Goal: Task Accomplishment & Management: Manage account settings

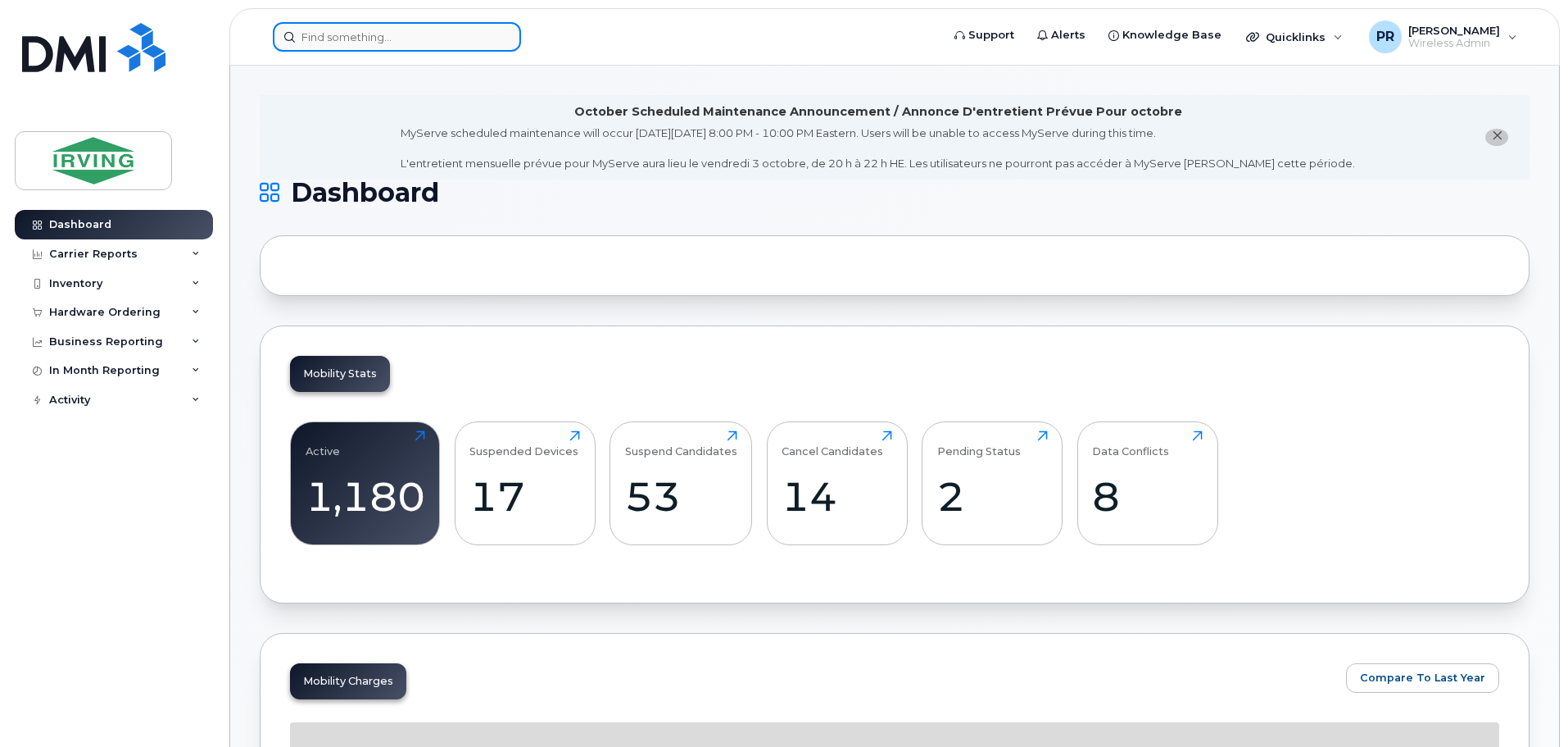
click at [335, 35] on input at bounding box center [397, 37] width 248 height 30
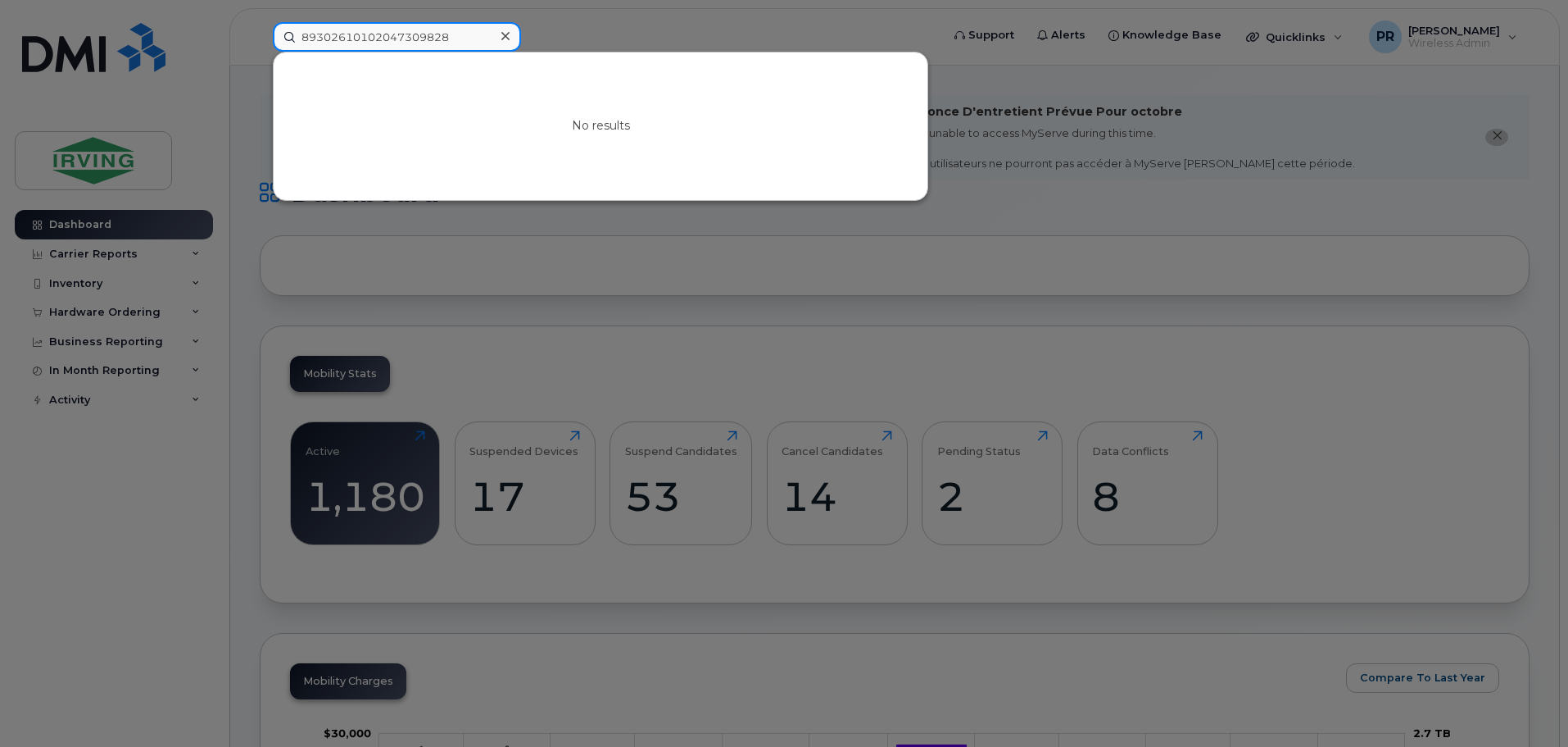
drag, startPoint x: 356, startPoint y: 40, endPoint x: 224, endPoint y: 39, distance: 132.0
click at [260, 39] on div "89302610102047309828 No results" at bounding box center [601, 37] width 683 height 30
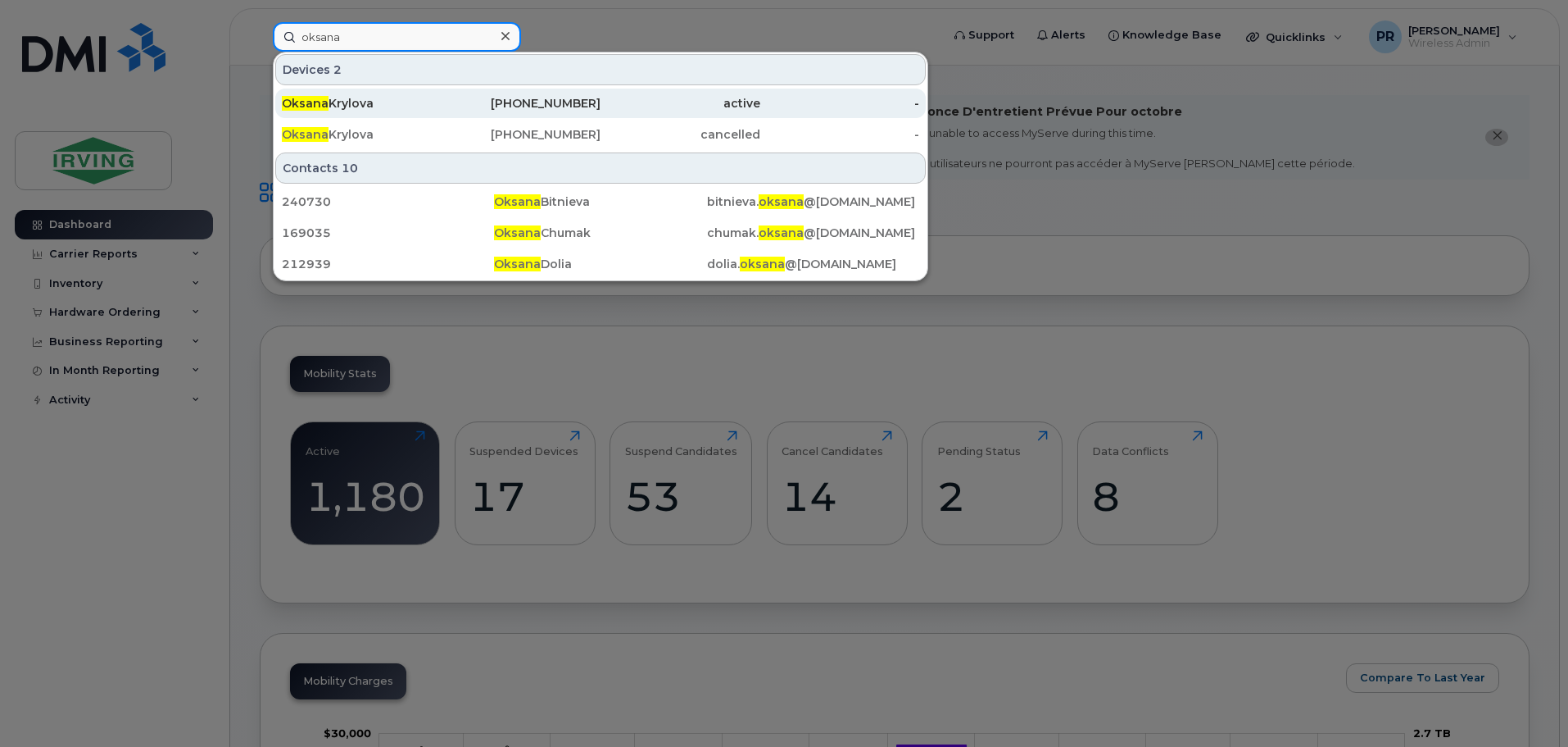
type input "oksana"
click at [337, 99] on div "Oksana Krylova" at bounding box center [361, 103] width 160 height 17
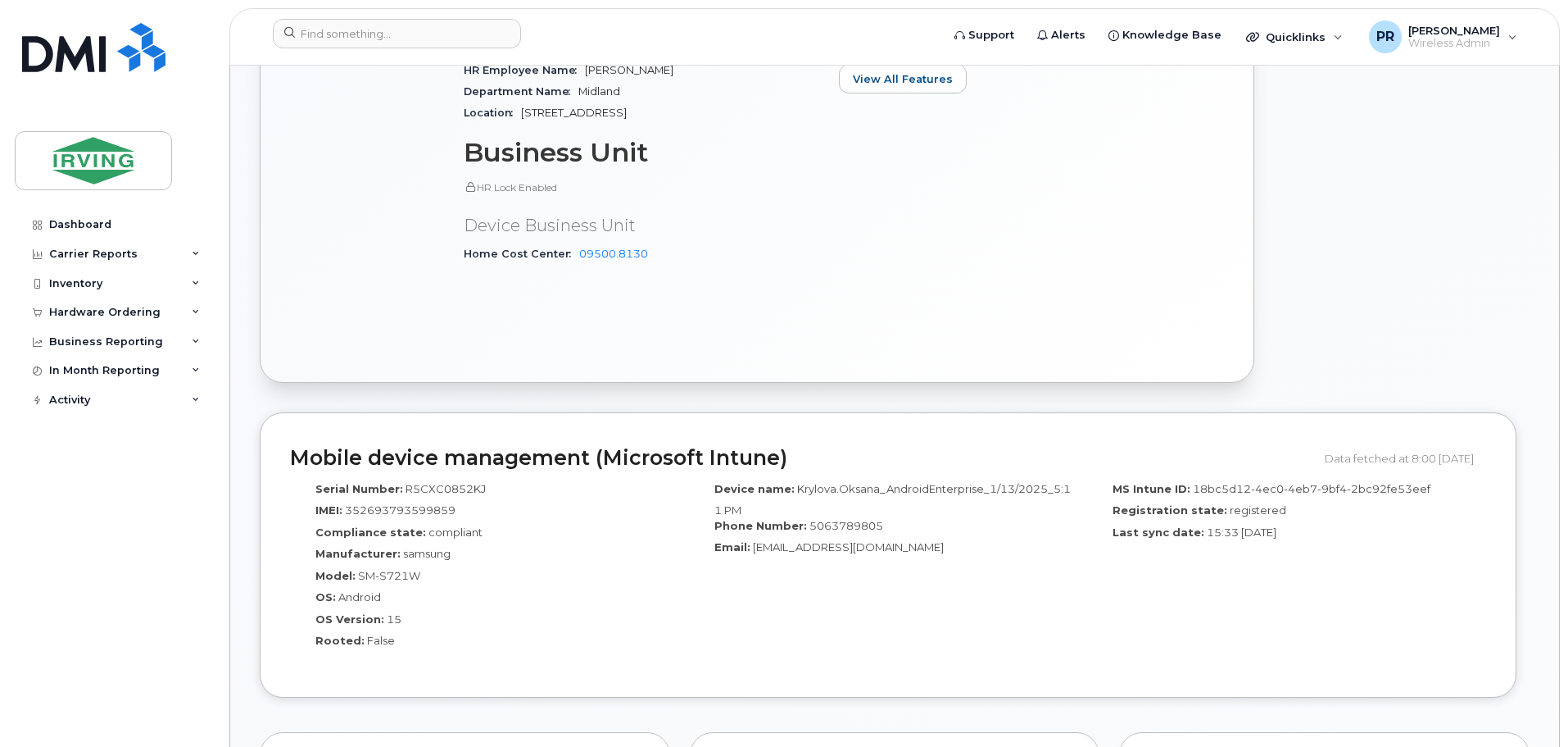
scroll to position [410, 0]
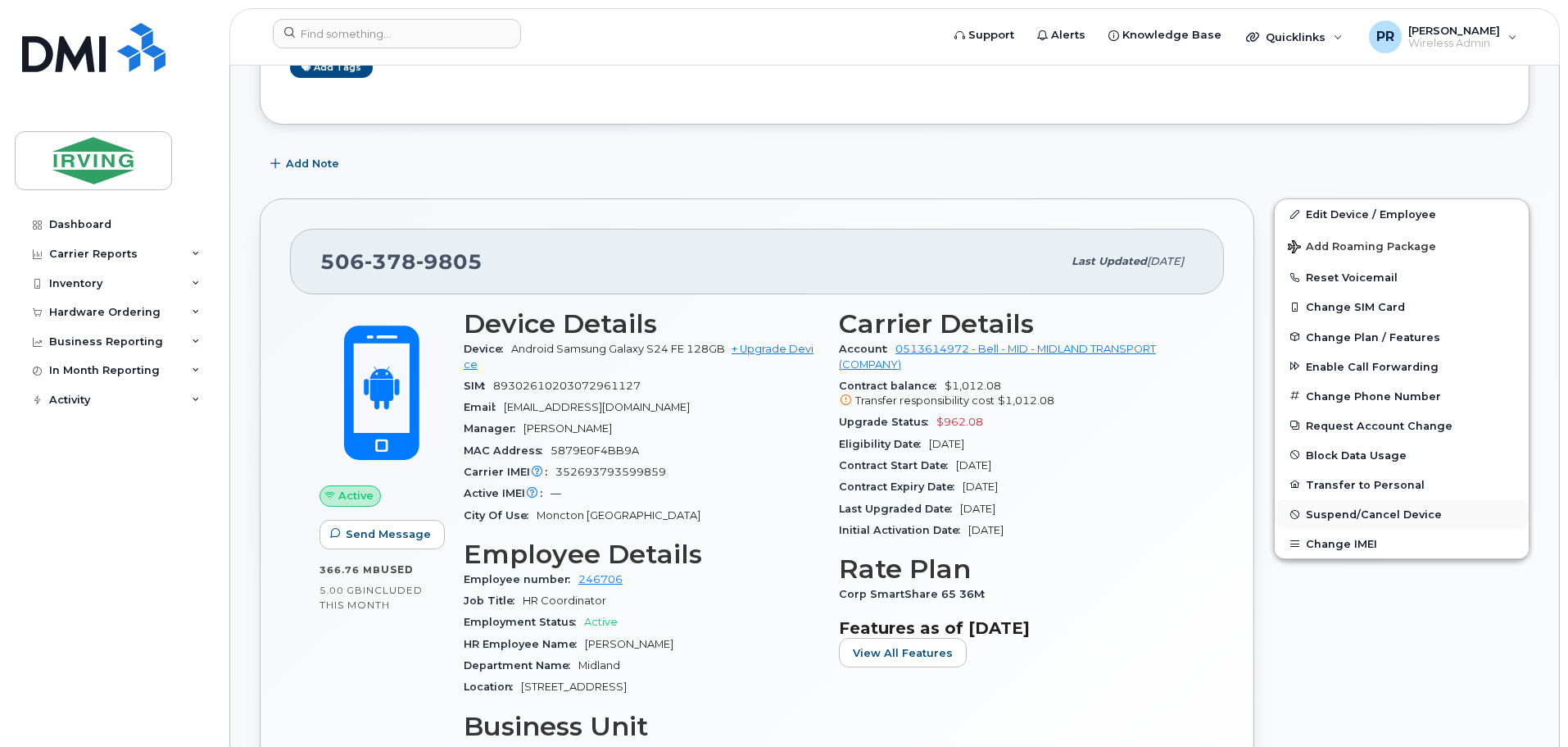
click at [1382, 514] on span "Suspend/Cancel Device" at bounding box center [1374, 514] width 136 height 12
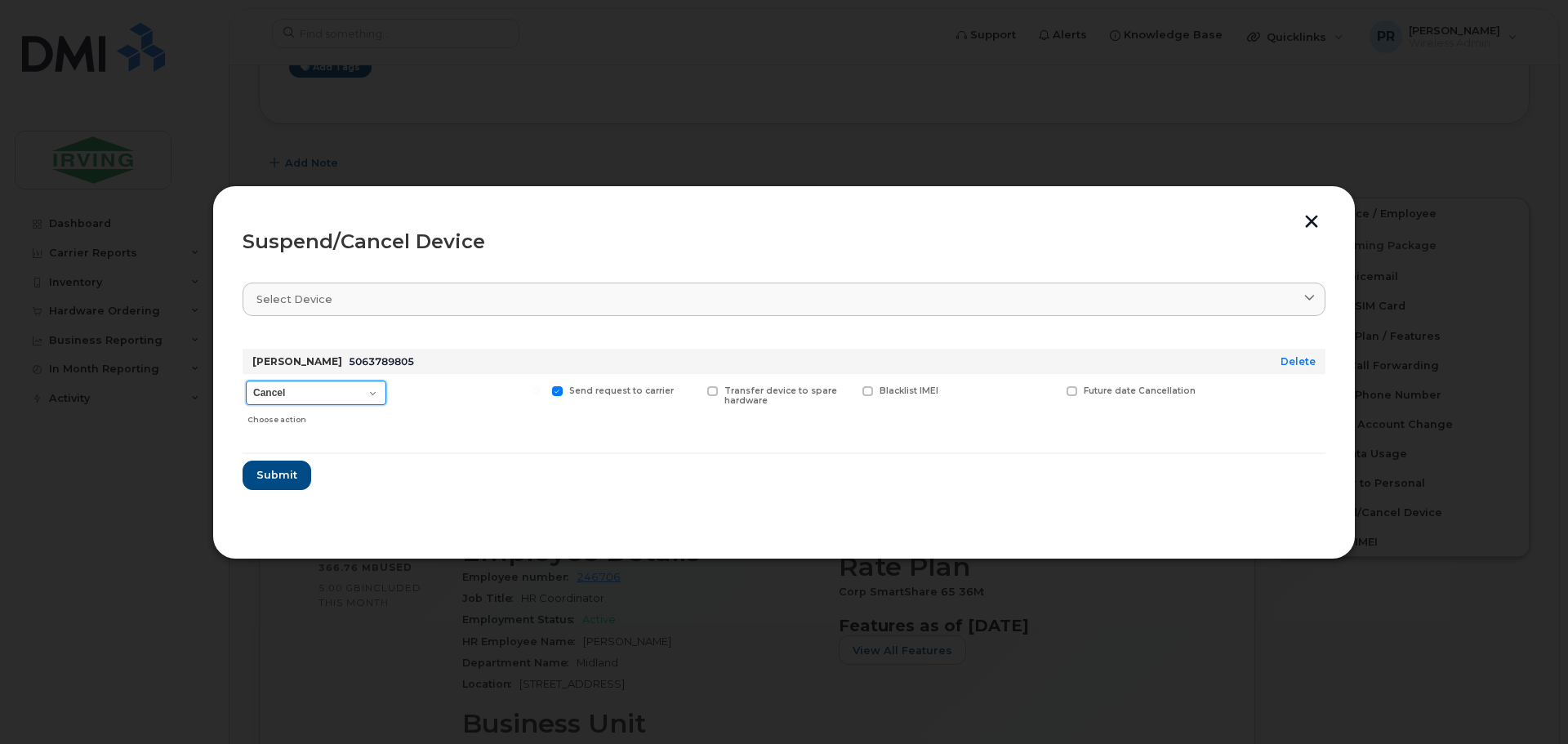
click at [326, 391] on select "Cancel Suspend - Extend Suspension Suspend - Reduced Rate Suspend - Full Rate S…" at bounding box center [316, 392] width 140 height 25
select select "[object Object]"
click at [246, 380] on select "Cancel Suspend - Extend Suspension Suspend - Reduced Rate Suspend - Full Rate S…" at bounding box center [316, 392] width 140 height 25
click at [290, 481] on span "Submit" at bounding box center [276, 475] width 41 height 16
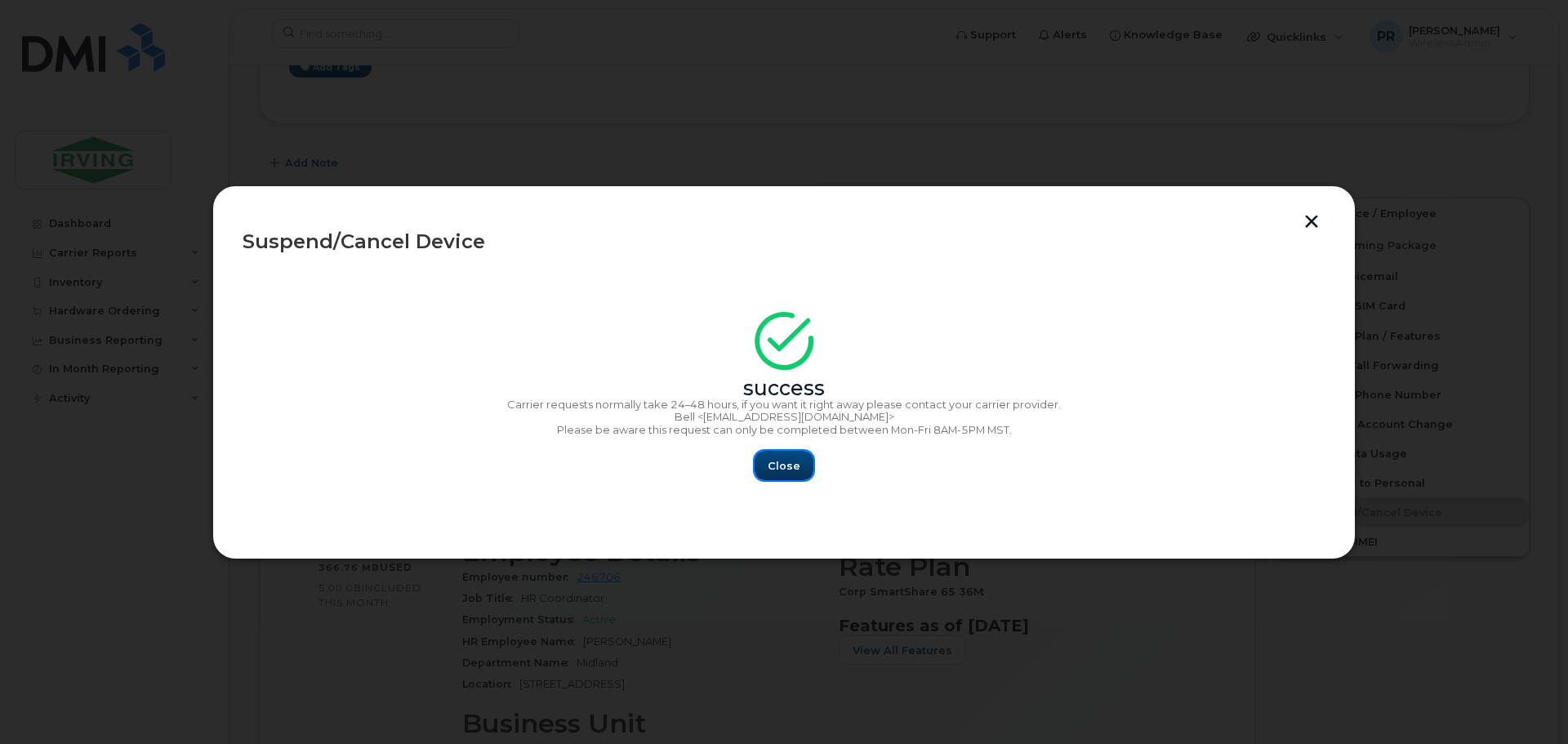
click at [801, 472] on button "Close" at bounding box center [783, 465] width 58 height 30
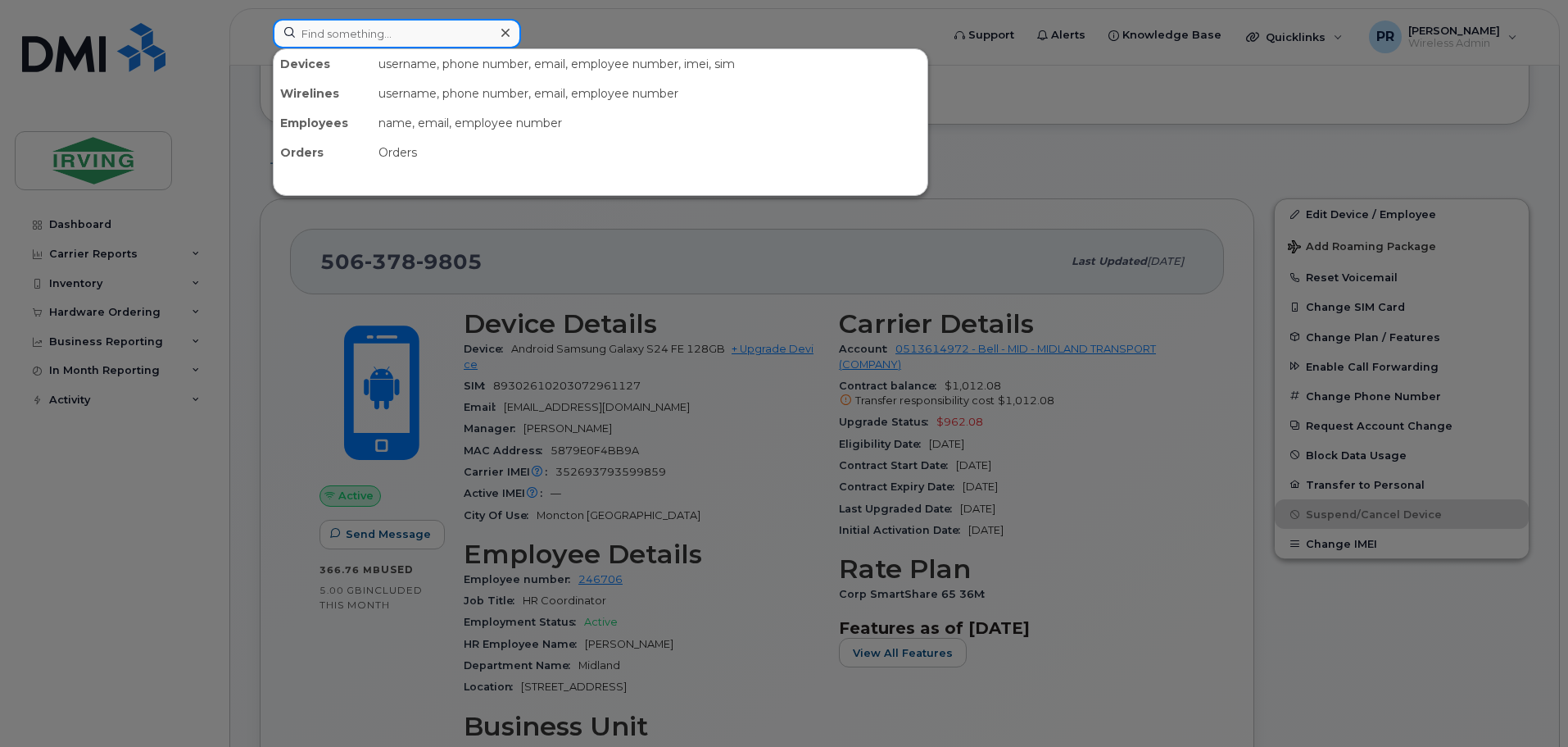
click at [322, 36] on input at bounding box center [397, 34] width 248 height 30
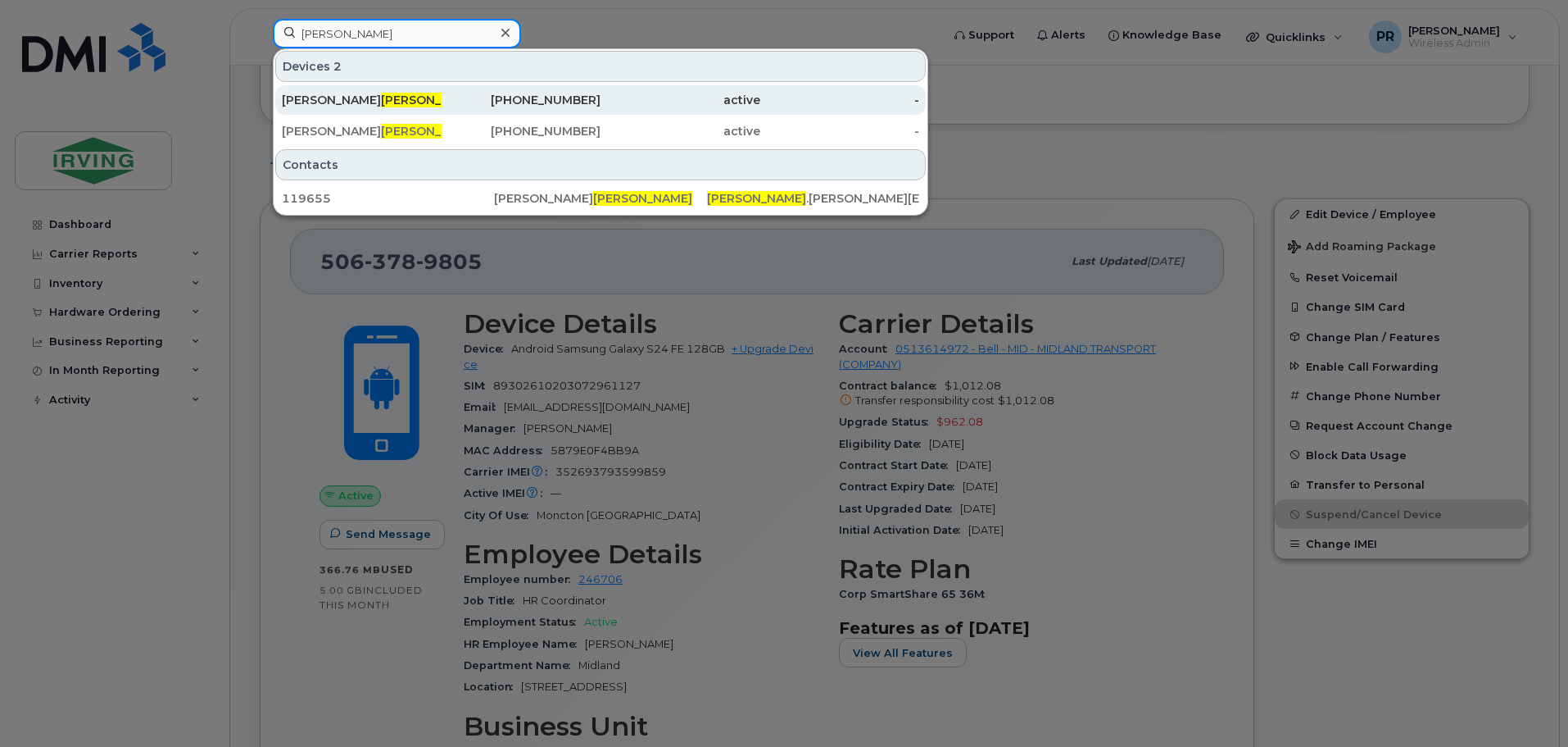
type input "kissel"
click at [428, 97] on div "Laura Kissel" at bounding box center [361, 100] width 160 height 17
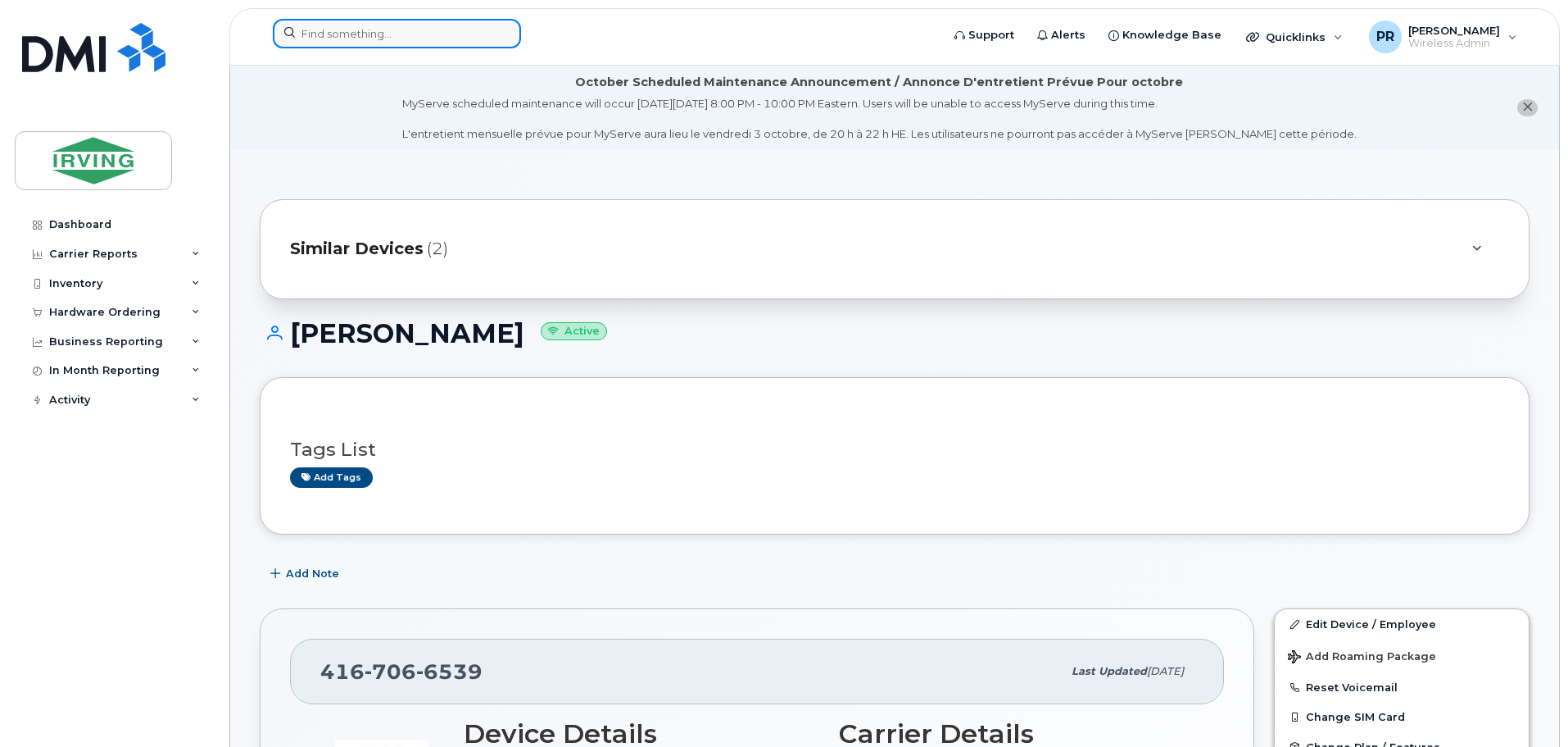
click at [317, 37] on input at bounding box center [397, 34] width 248 height 30
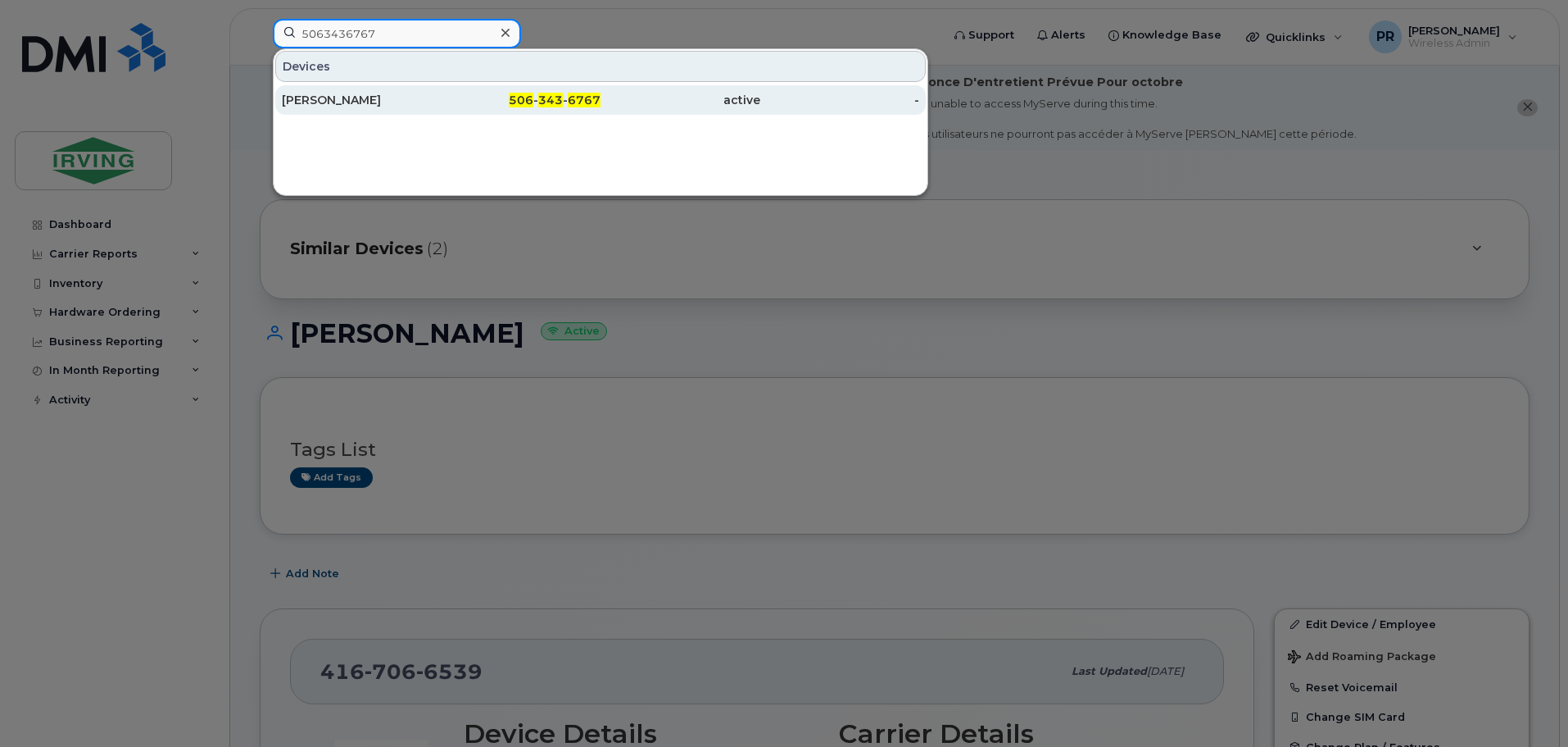
type input "5063436767"
click at [331, 101] on div "[PERSON_NAME]" at bounding box center [361, 100] width 160 height 17
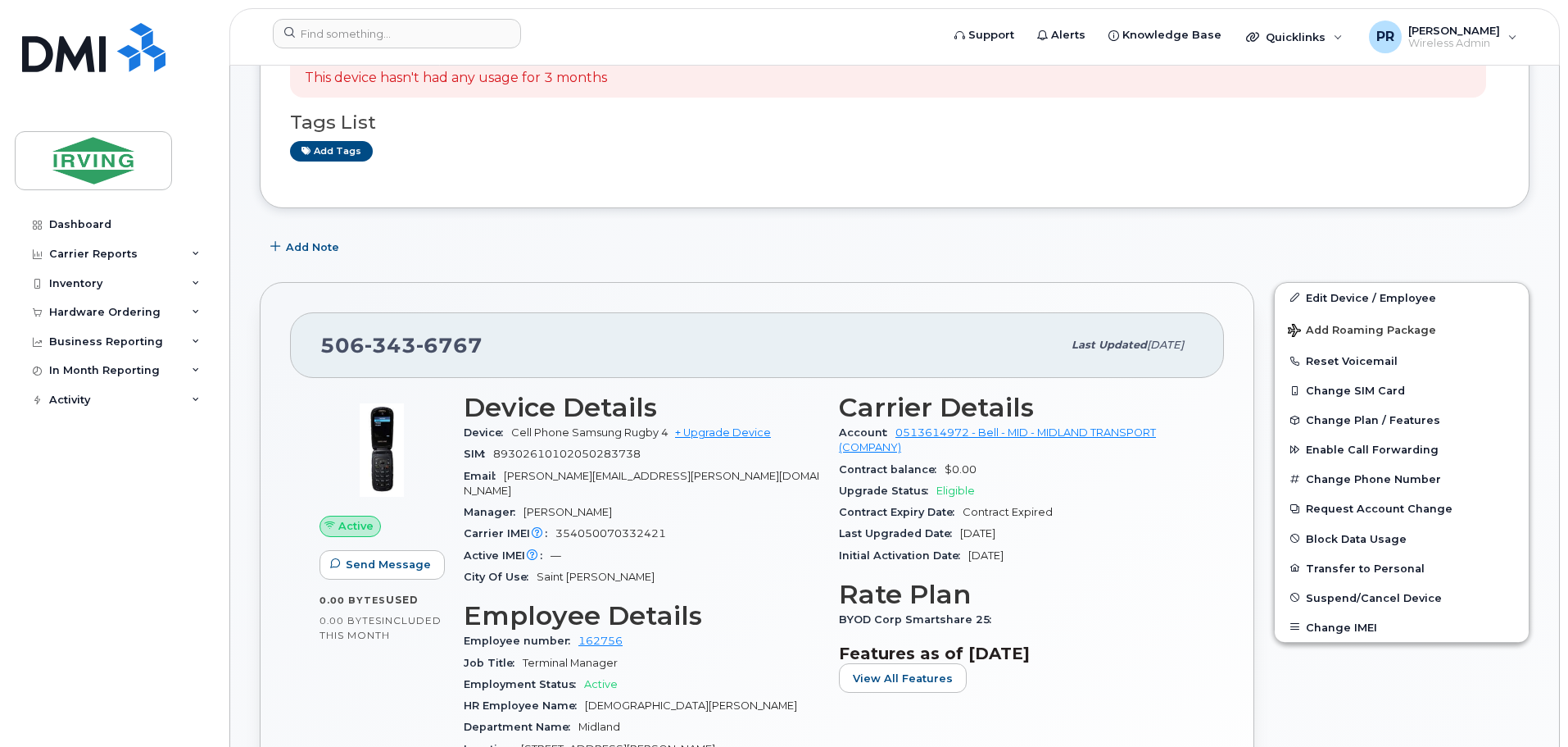
scroll to position [492, 0]
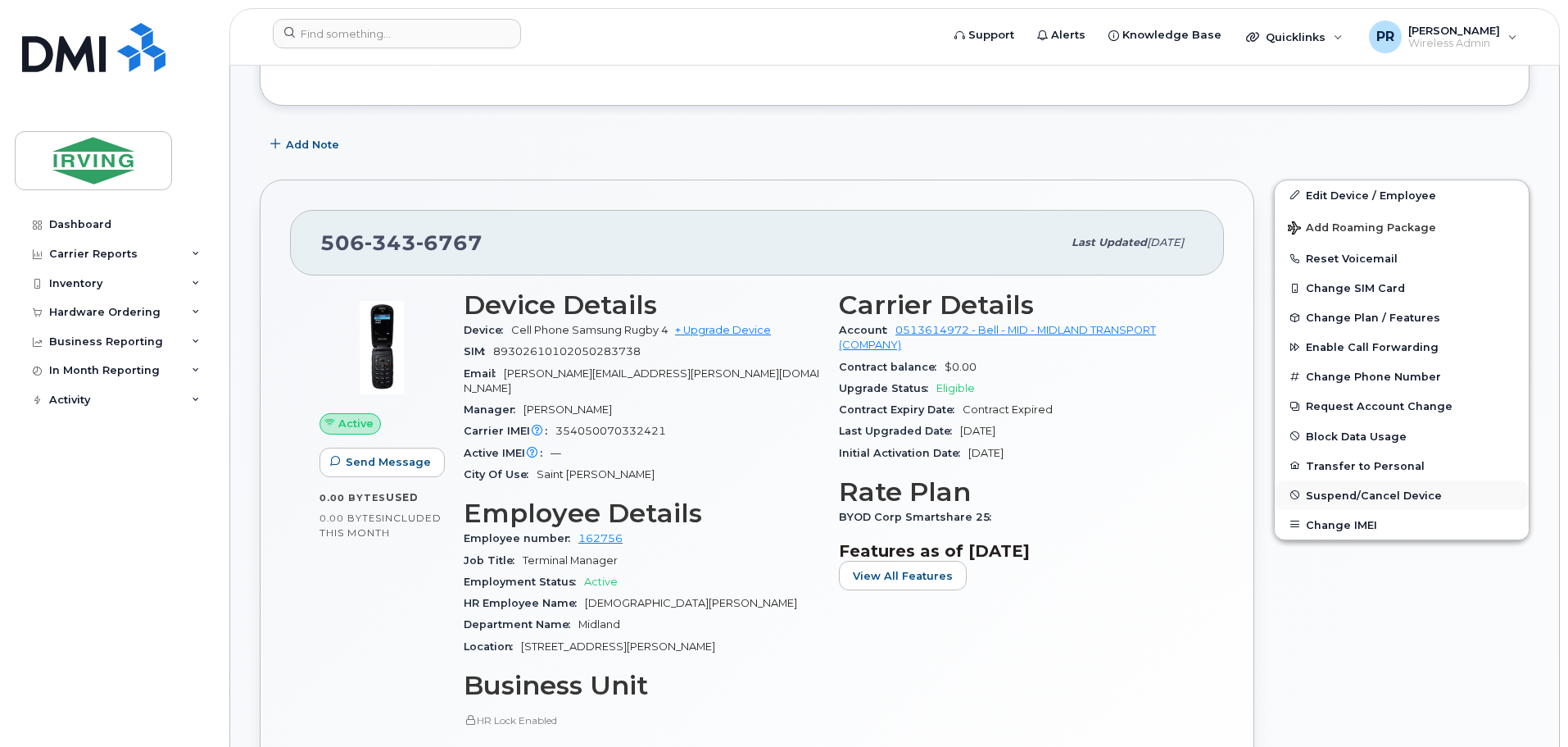
click at [1354, 494] on span "Suspend/Cancel Device" at bounding box center [1374, 494] width 136 height 12
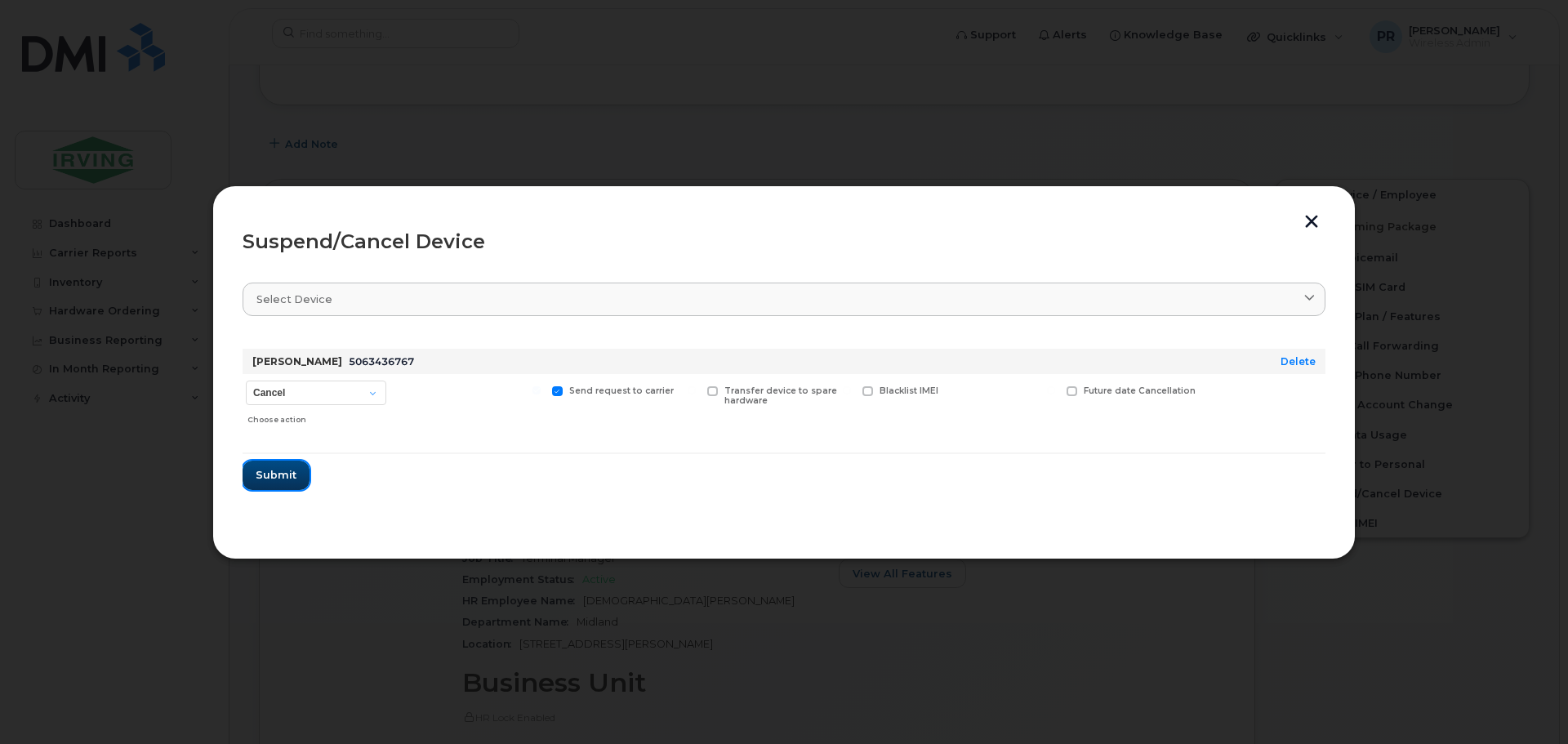
click at [278, 471] on span "Submit" at bounding box center [276, 475] width 41 height 16
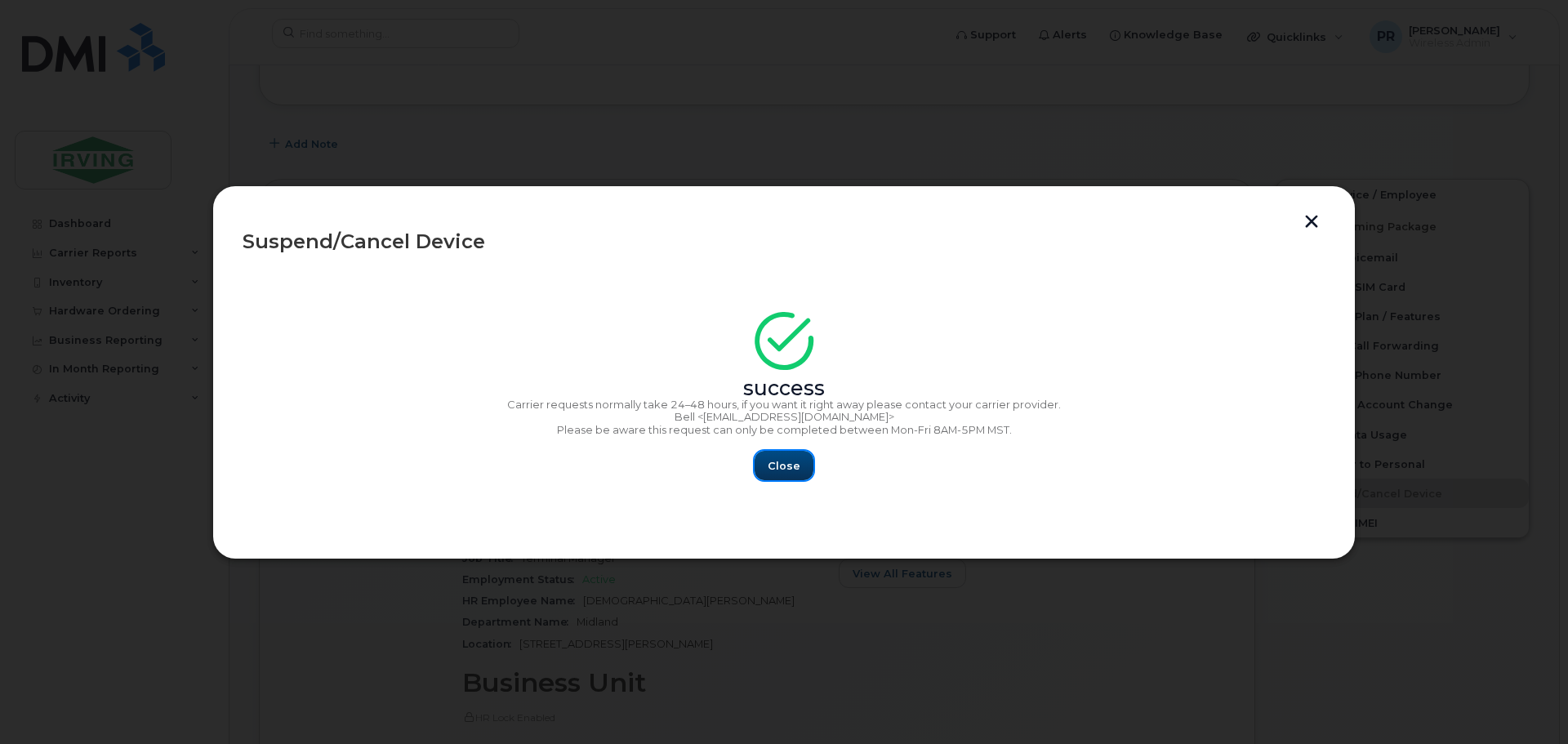
click at [783, 458] on span "Close" at bounding box center [783, 465] width 33 height 16
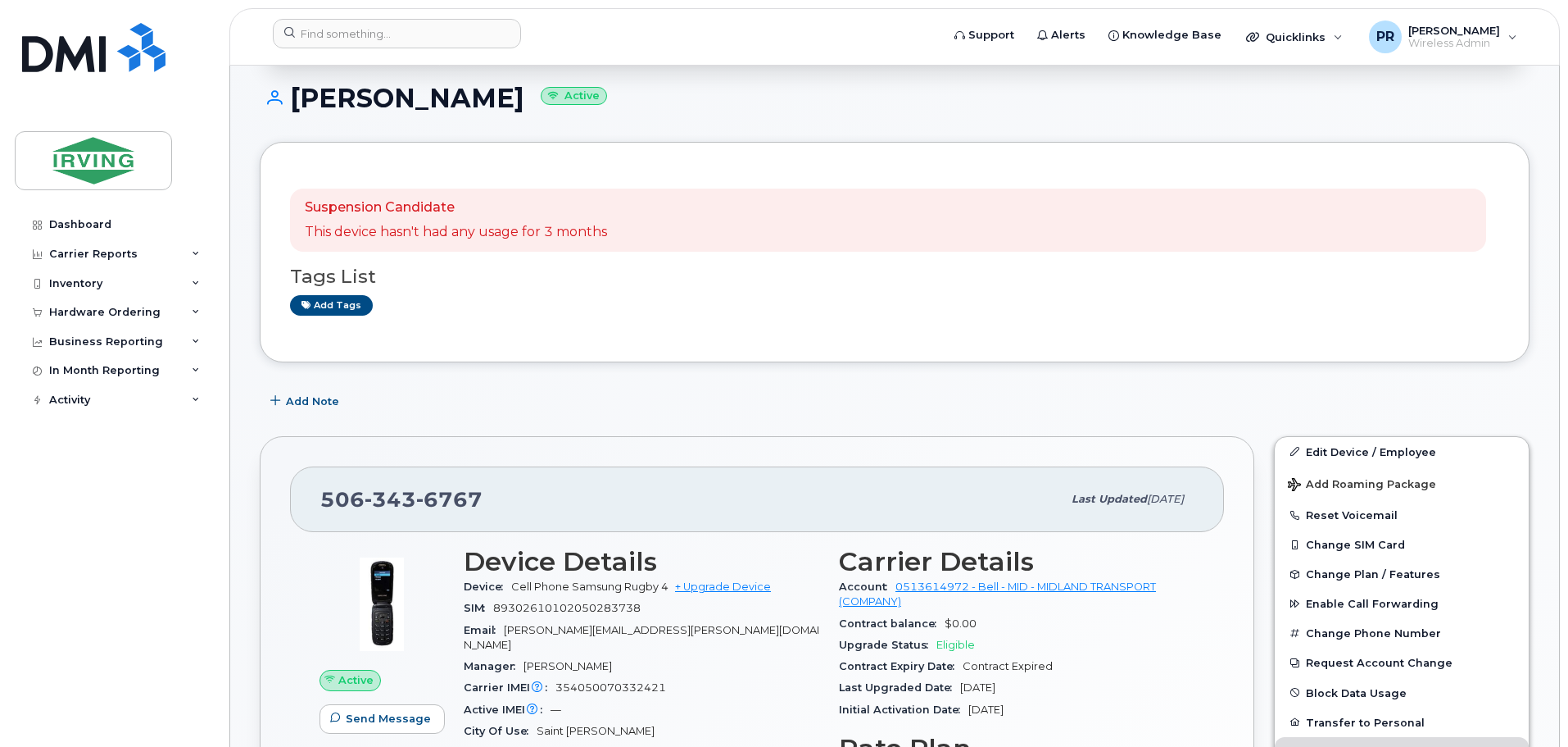
scroll to position [0, 0]
